Goal: Transaction & Acquisition: Purchase product/service

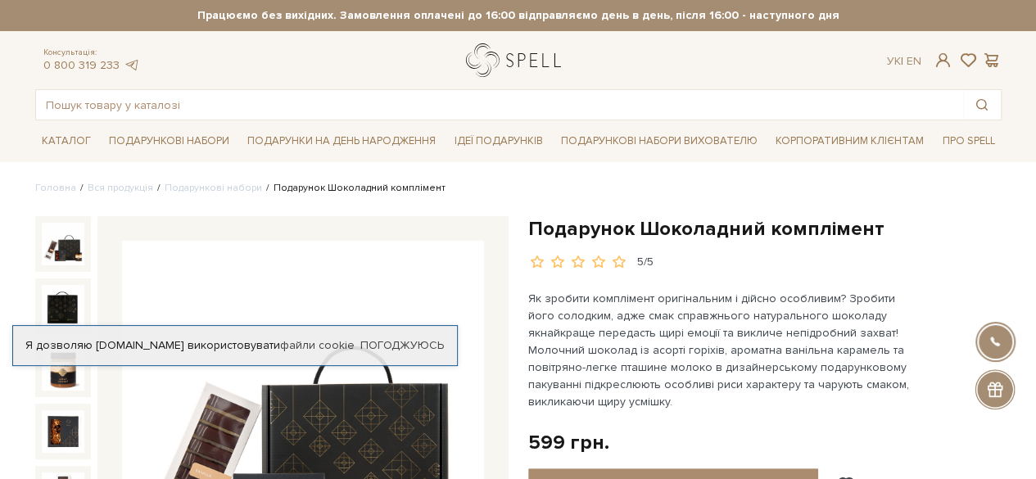
click at [526, 68] on link "logo" at bounding box center [517, 60] width 102 height 34
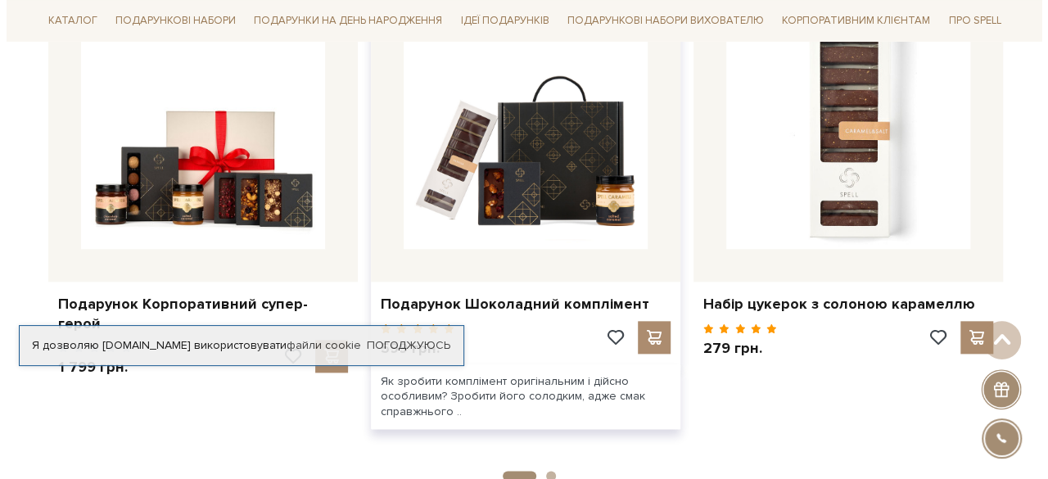
scroll to position [901, 0]
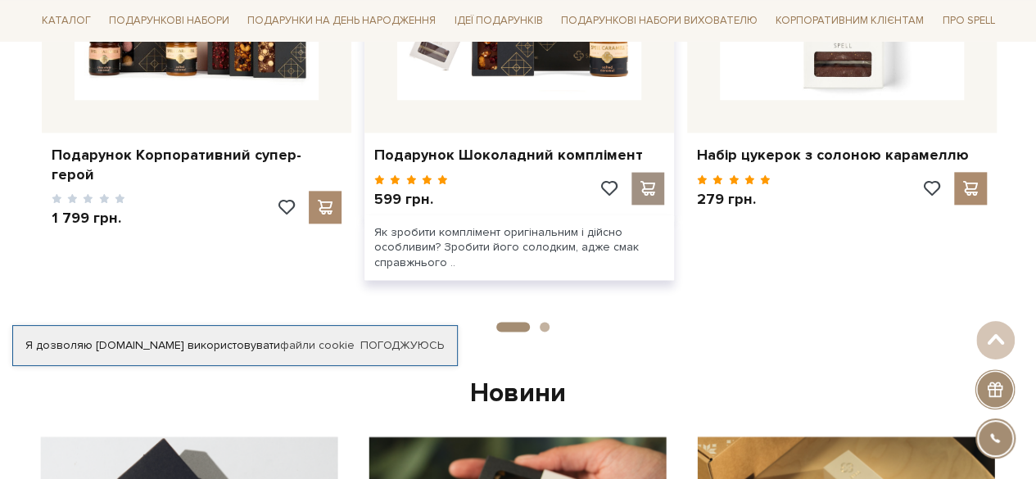
click at [635, 193] on div at bounding box center [647, 188] width 33 height 33
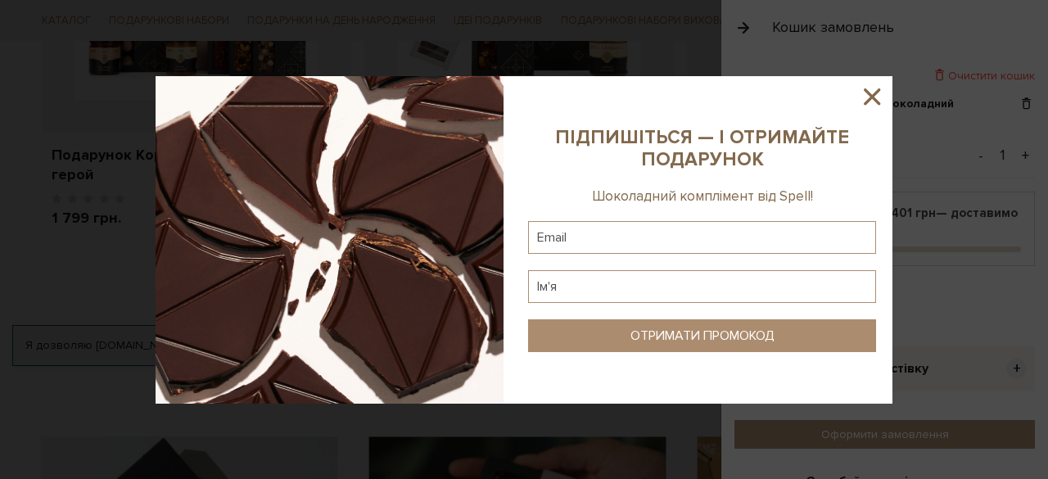
click at [868, 106] on icon at bounding box center [872, 97] width 28 height 28
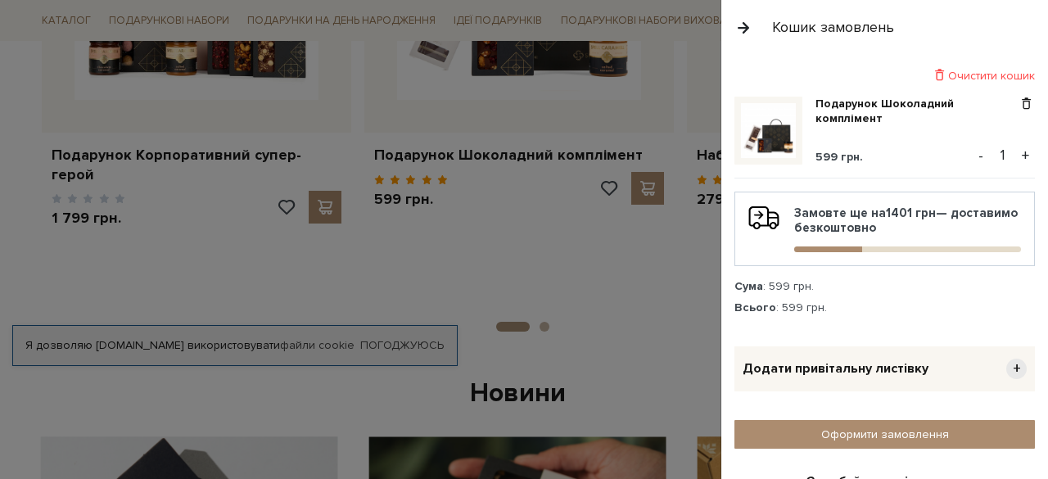
click at [960, 76] on div "Очистити кошик" at bounding box center [885, 76] width 301 height 16
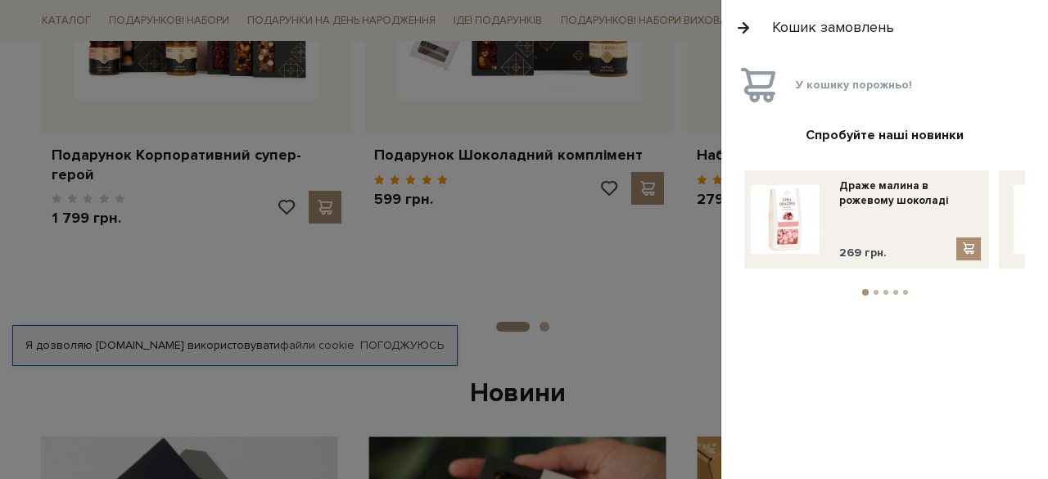
click at [745, 32] on button "button" at bounding box center [744, 27] width 18 height 29
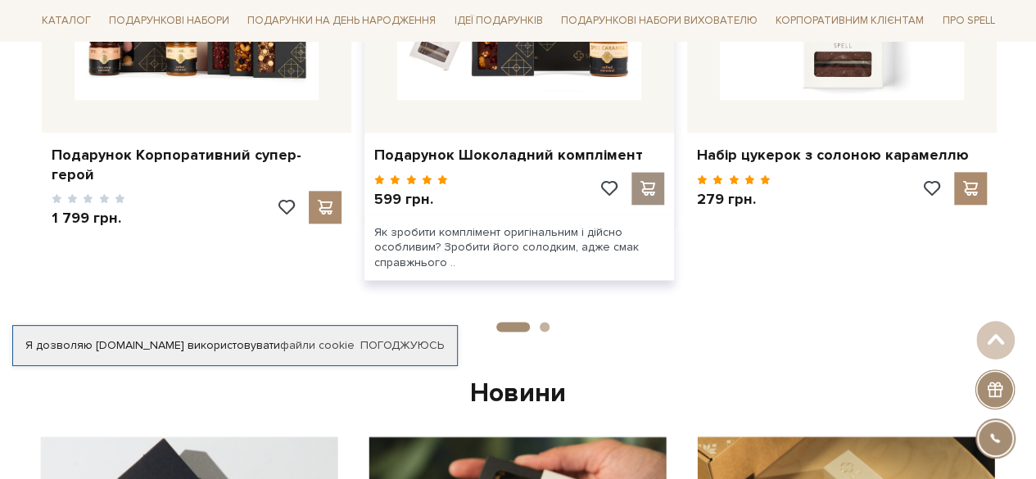
click at [646, 181] on span at bounding box center [647, 188] width 20 height 15
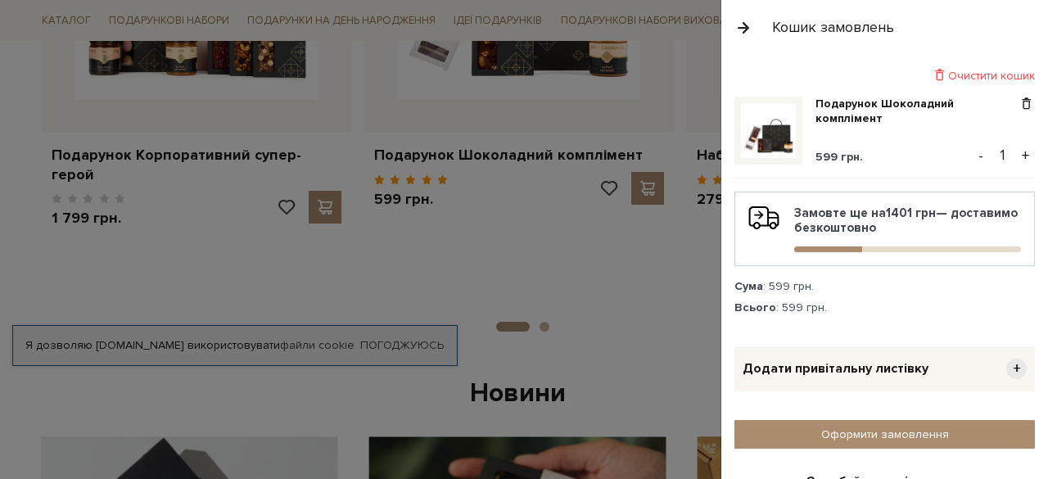
click at [1019, 152] on button "+" at bounding box center [1025, 155] width 19 height 25
click at [1020, 152] on button "+" at bounding box center [1025, 155] width 19 height 25
click at [1019, 151] on button "+" at bounding box center [1025, 155] width 19 height 25
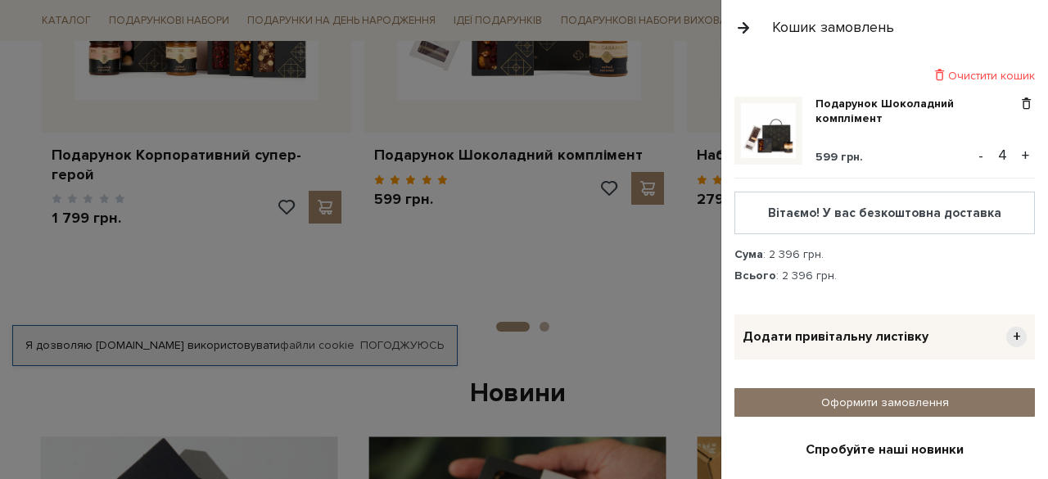
click at [884, 397] on link "Оформити замовлення" at bounding box center [885, 402] width 301 height 29
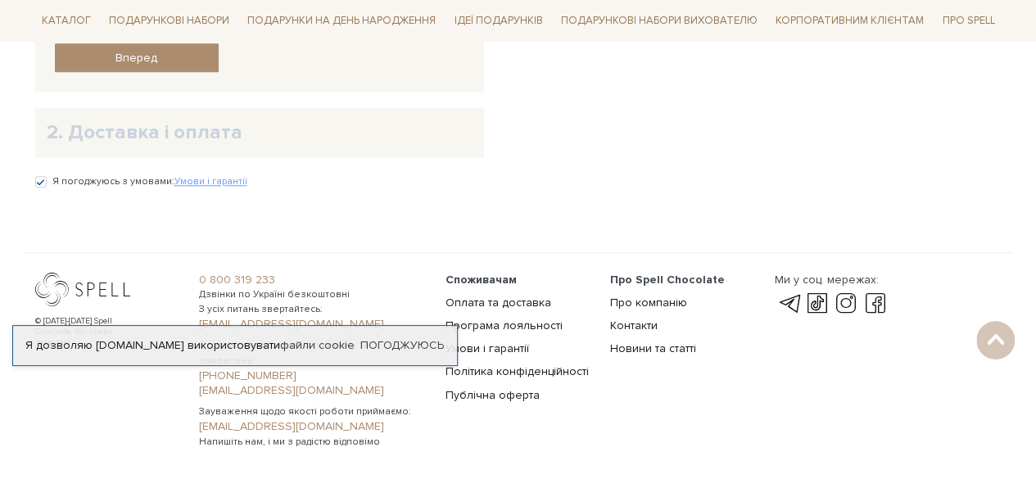
scroll to position [725, 0]
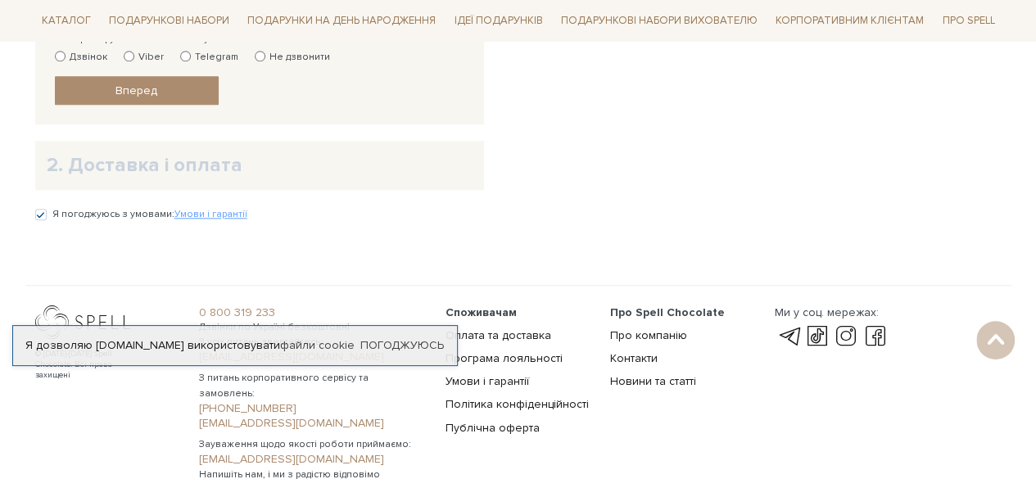
click at [151, 162] on h2 "2. Доставка і оплата" at bounding box center [260, 164] width 426 height 25
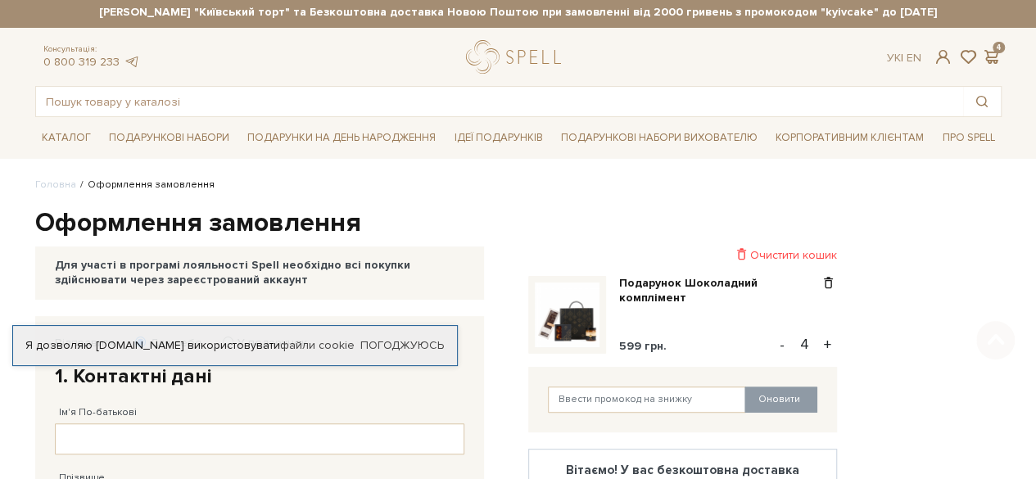
scroll to position [0, 0]
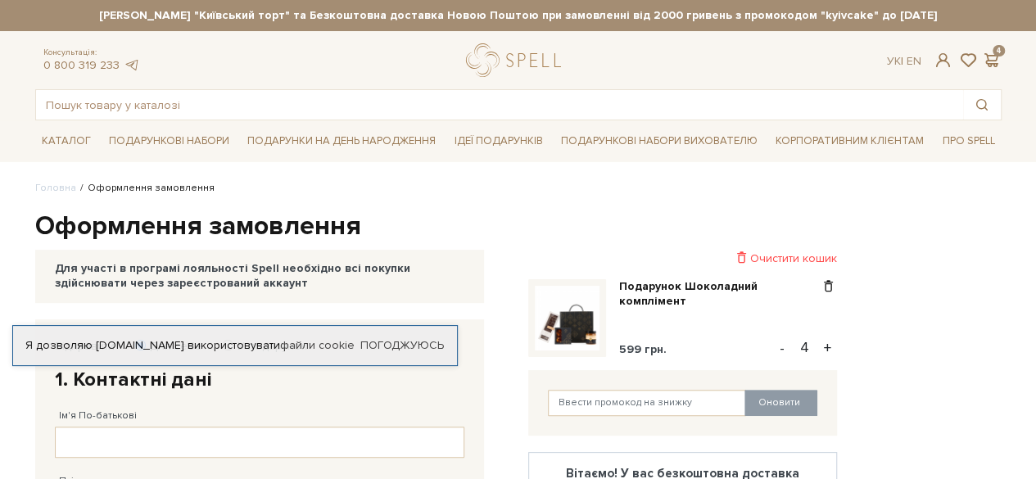
click at [781, 262] on div "Очистити кошик" at bounding box center [682, 259] width 309 height 16
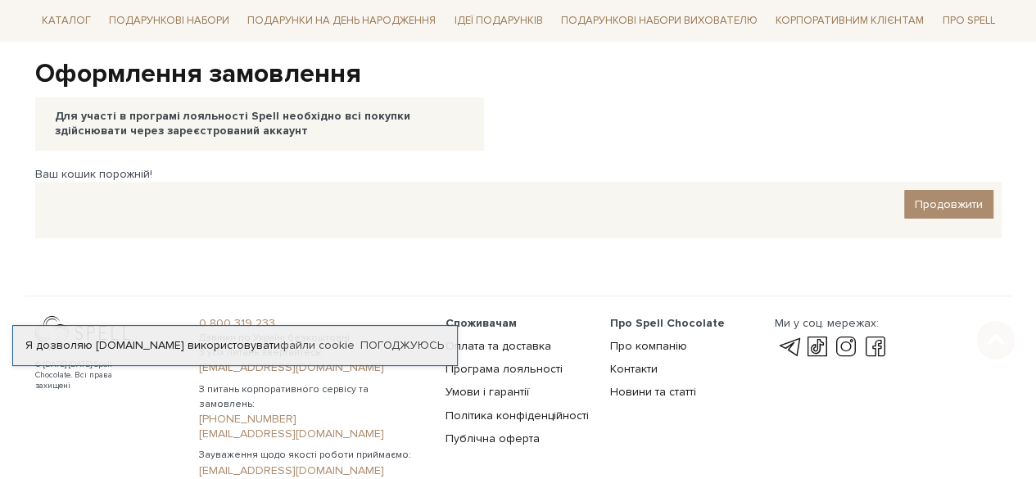
scroll to position [164, 0]
